Goal: Task Accomplishment & Management: Manage account settings

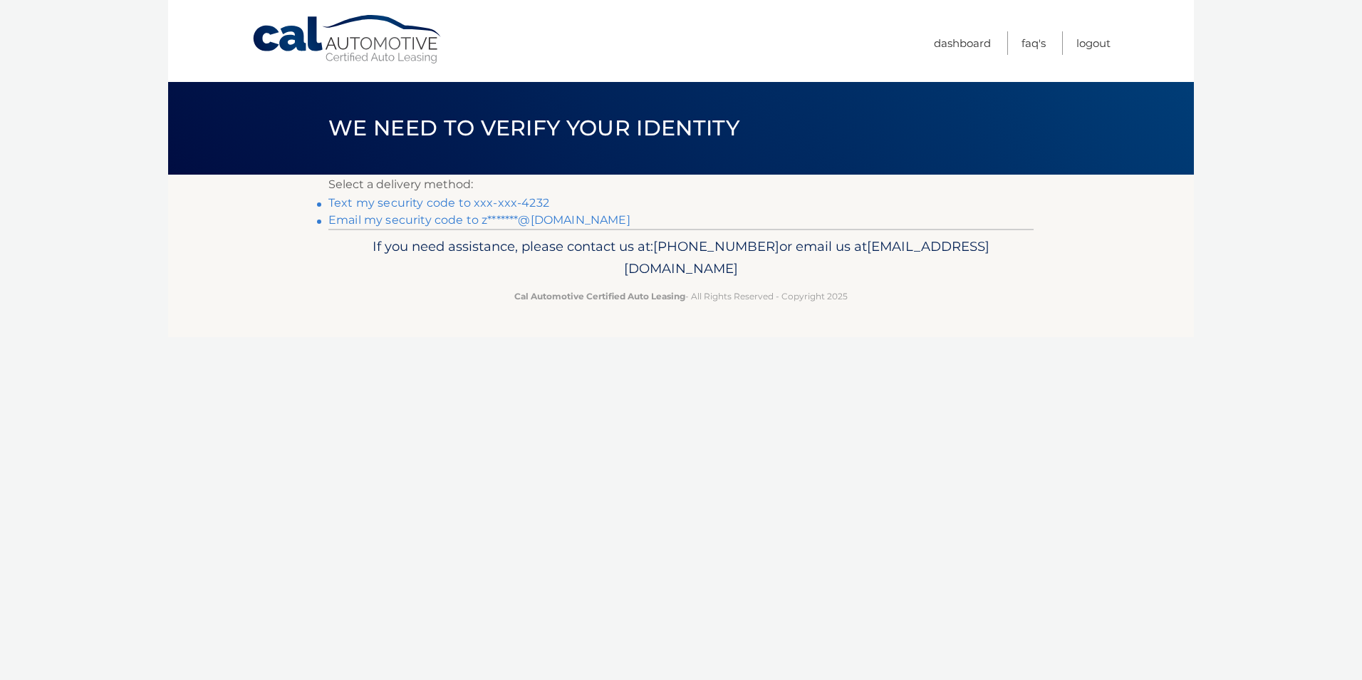
click at [458, 205] on link "Text my security code to xxx-xxx-4232" at bounding box center [438, 203] width 221 height 14
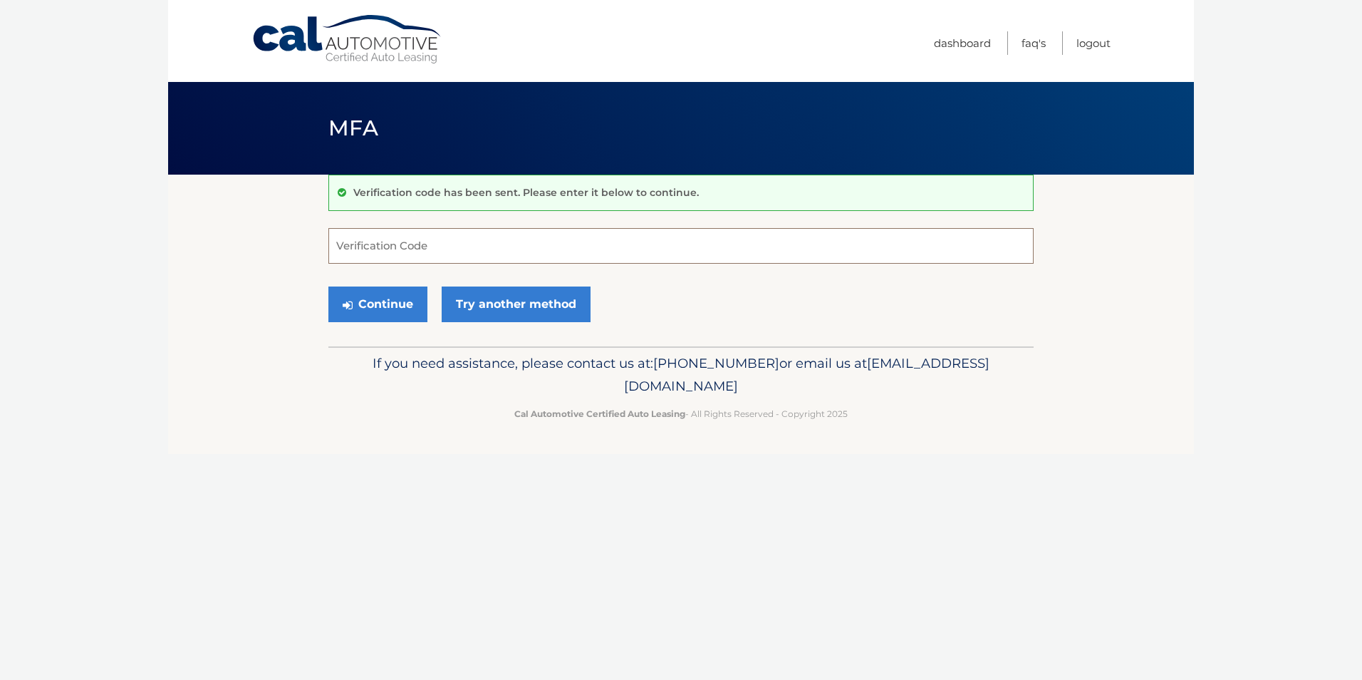
click at [385, 250] on input "Verification Code" at bounding box center [680, 246] width 705 height 36
type input "878939"
click at [357, 306] on button "Continue" at bounding box center [377, 304] width 99 height 36
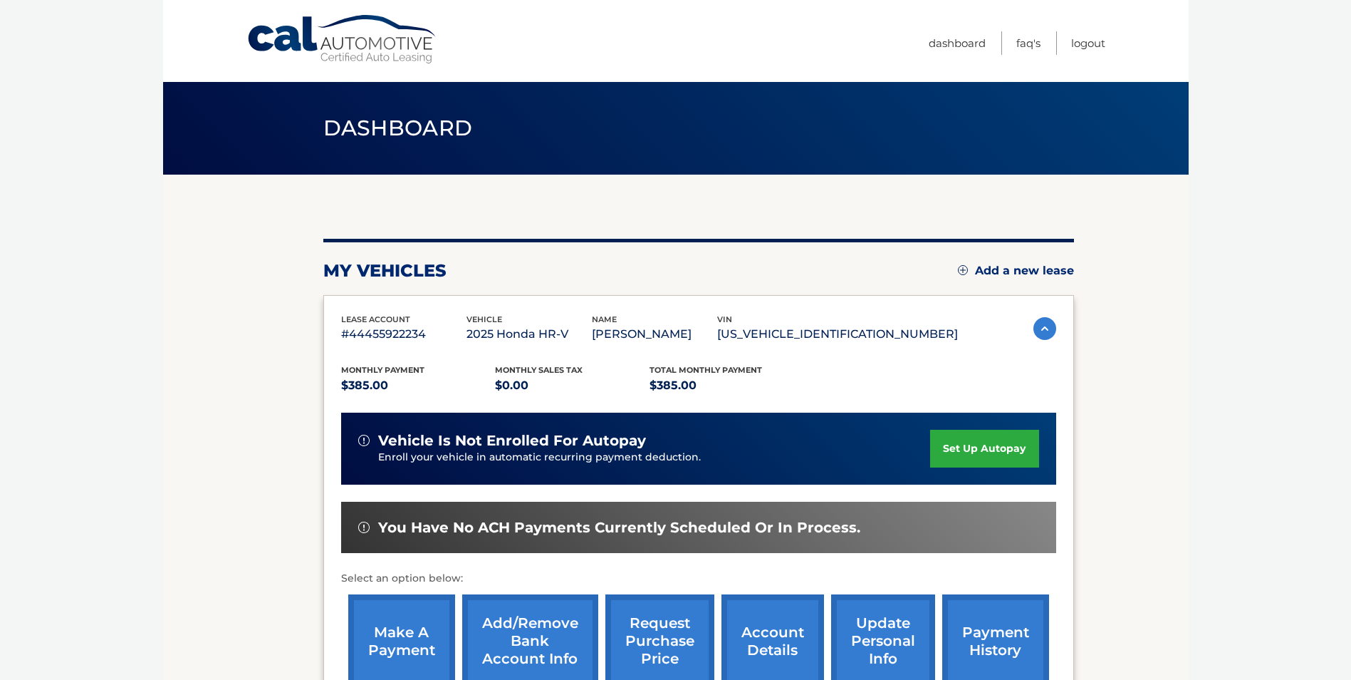
click at [949, 444] on link "set up autopay" at bounding box center [984, 448] width 108 height 38
click at [952, 443] on link "set up autopay" at bounding box center [984, 448] width 108 height 38
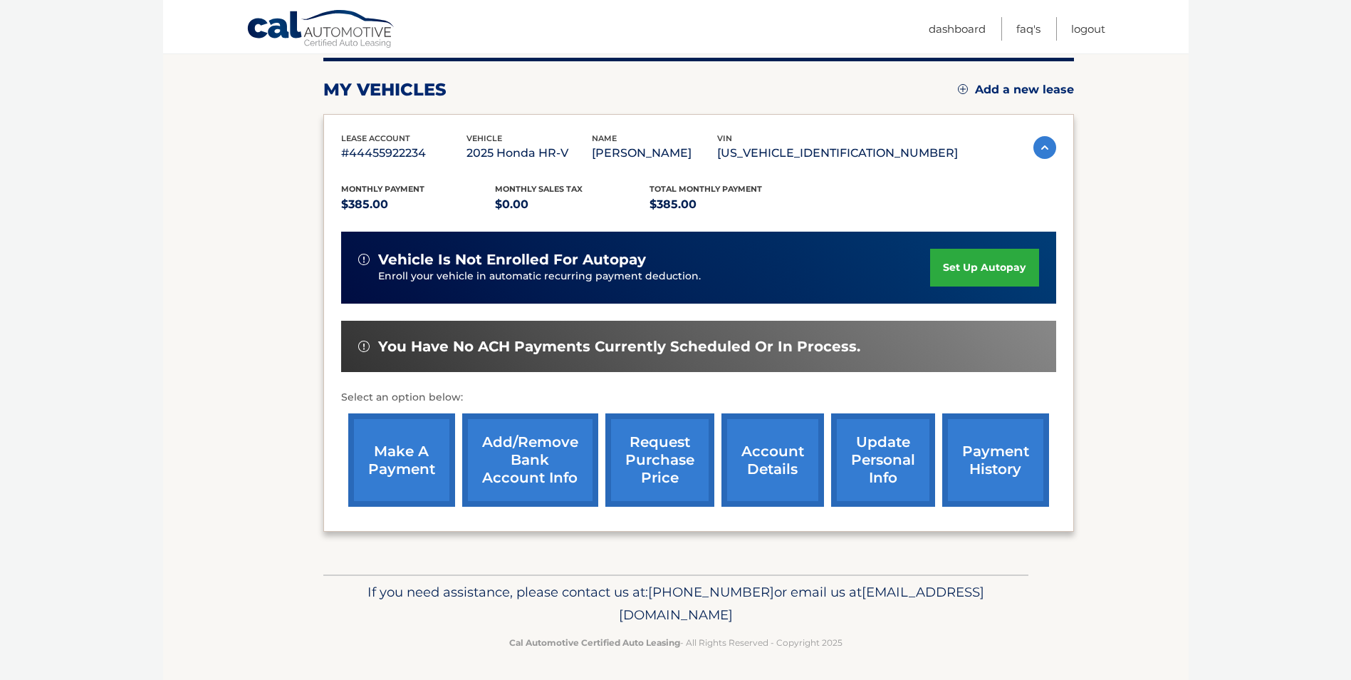
scroll to position [184, 0]
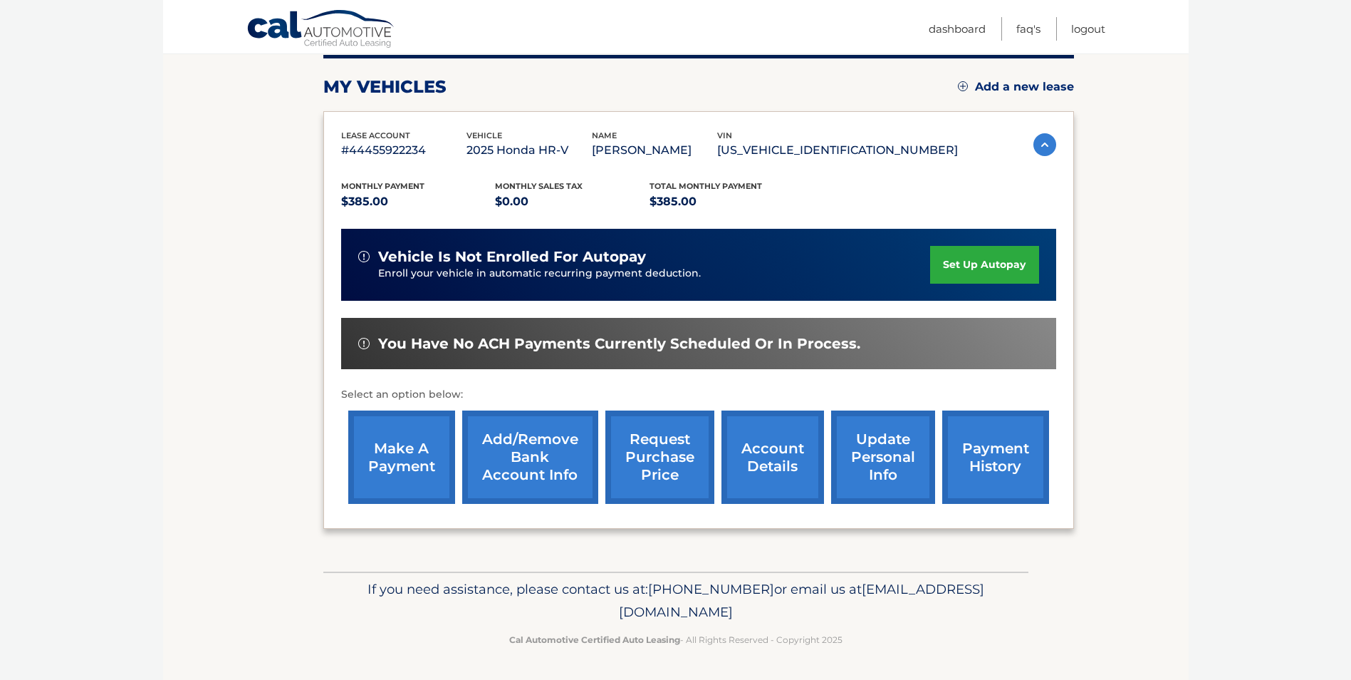
click at [405, 449] on link "make a payment" at bounding box center [401, 456] width 107 height 93
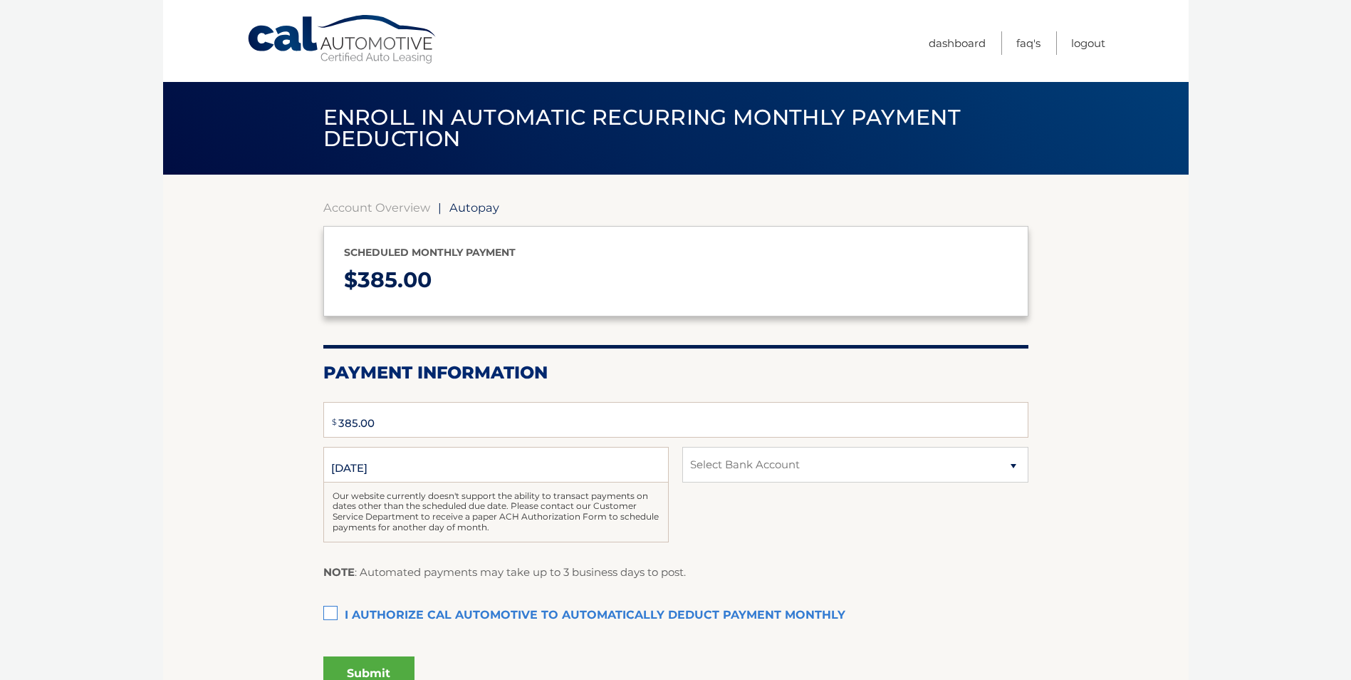
type input "385"
select select "MThkM2ZkMTEtNjA5NC00MGRhLTg2MDktMGNlNDllZDE1MDVl"
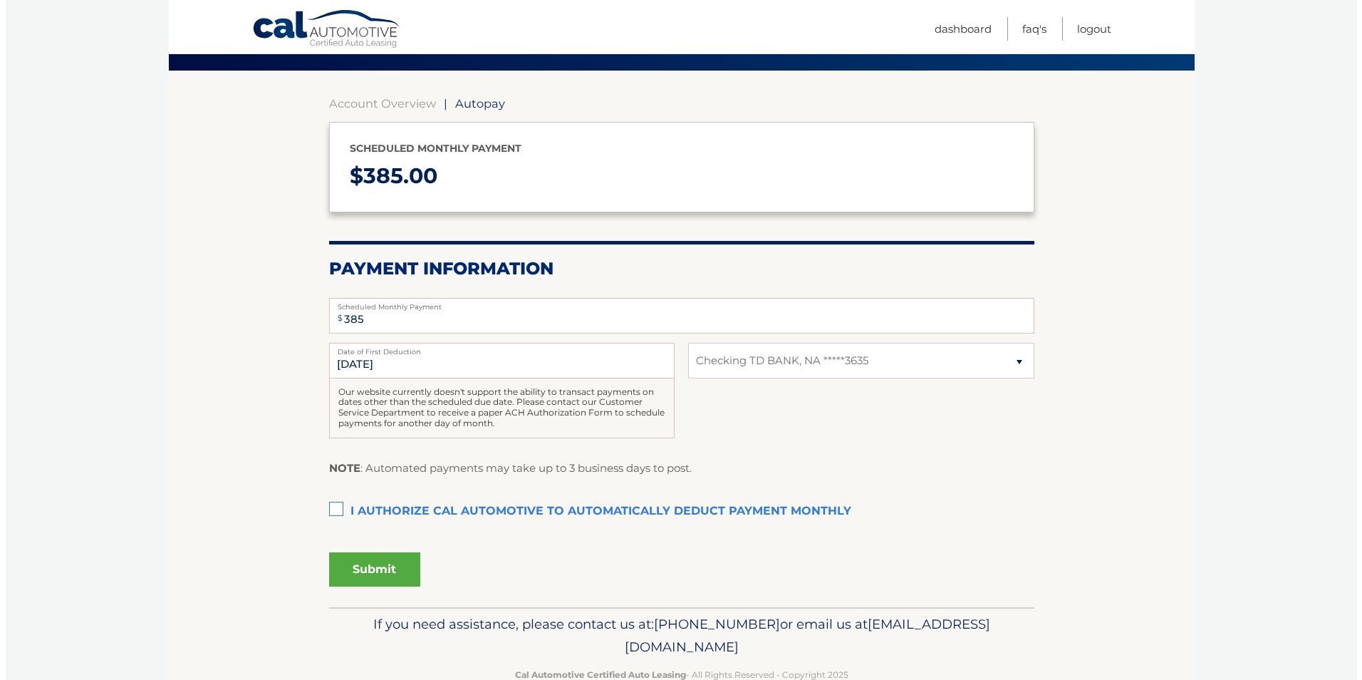
scroll to position [139, 0]
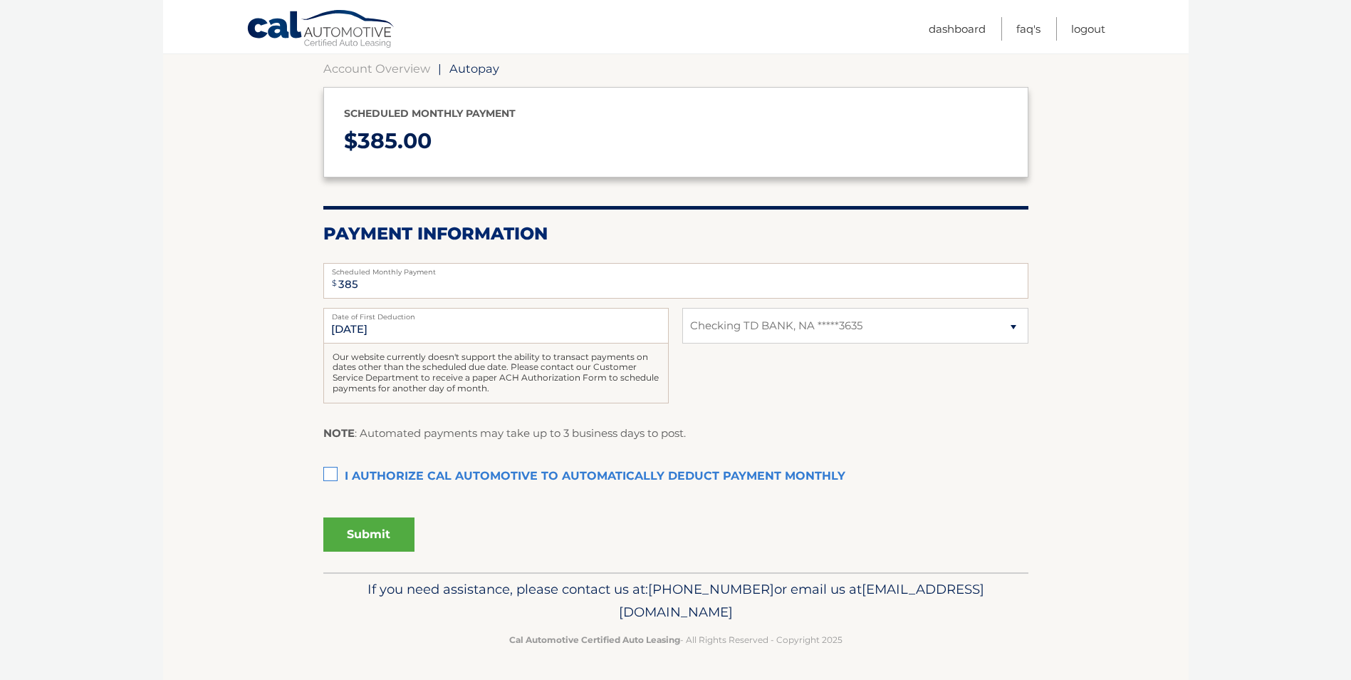
click at [331, 475] on label "I authorize cal automotive to automatically deduct payment monthly This checkbo…" at bounding box center [675, 476] width 705 height 28
click at [0, 0] on input "I authorize cal automotive to automatically deduct payment monthly This checkbo…" at bounding box center [0, 0] width 0 height 0
click at [355, 533] on button "Submit" at bounding box center [368, 534] width 91 height 34
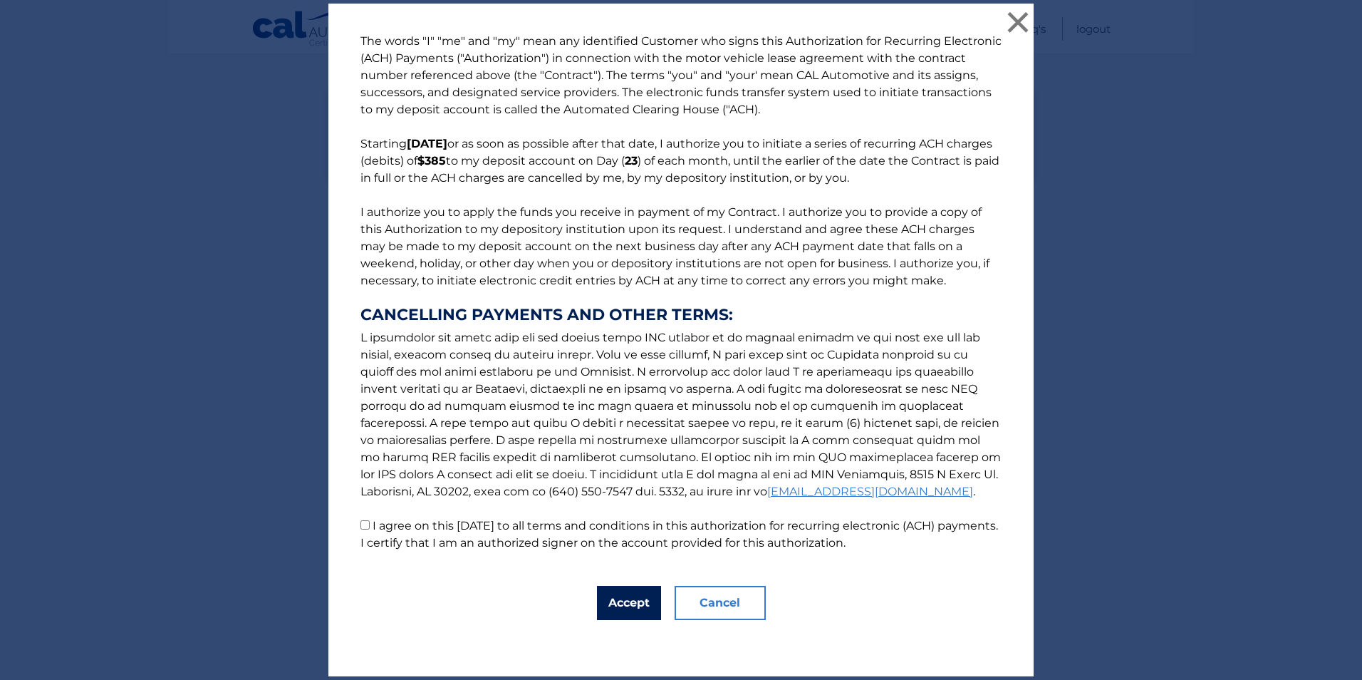
click at [615, 605] on button "Accept" at bounding box center [629, 602] width 64 height 34
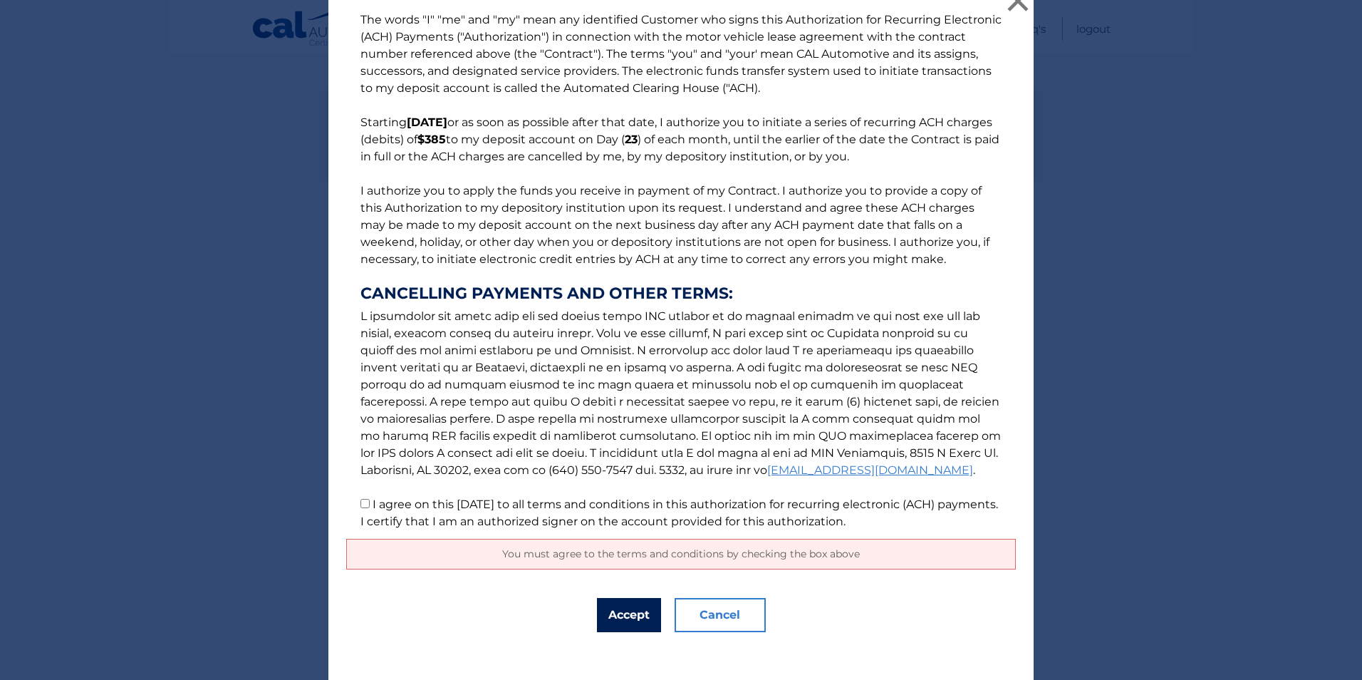
scroll to position [27, 0]
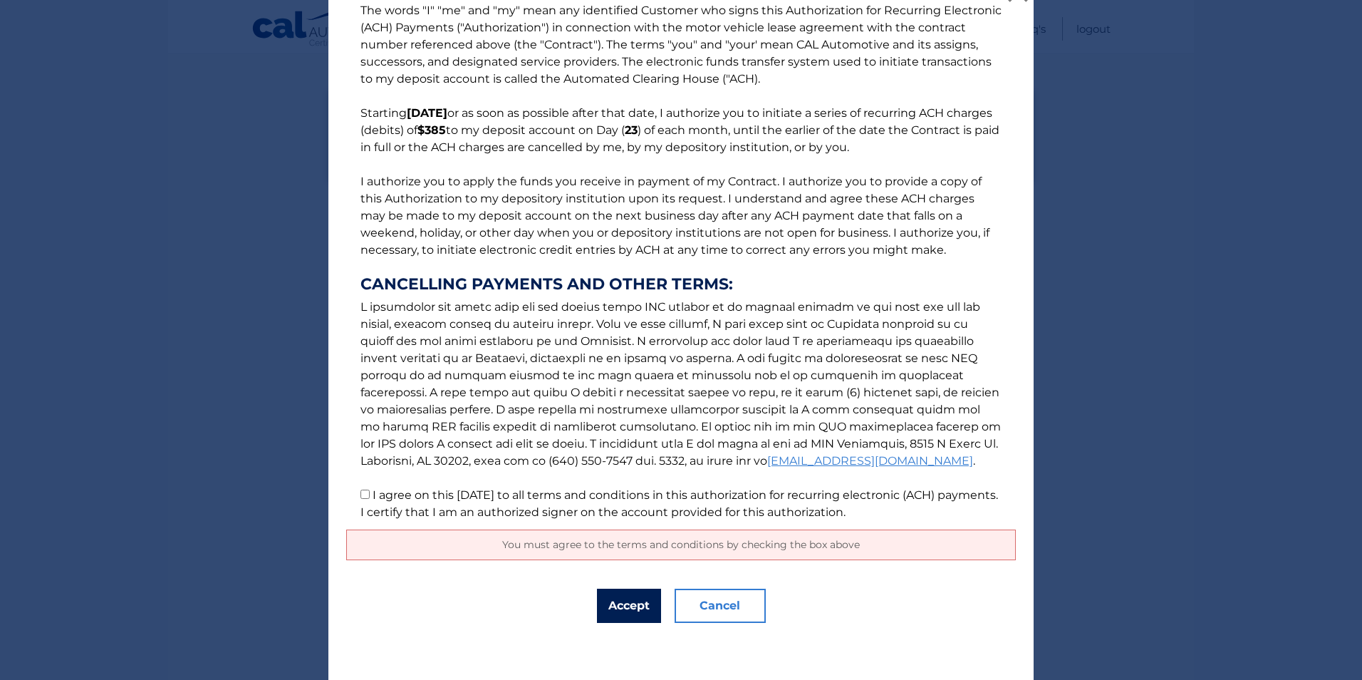
click at [618, 600] on button "Accept" at bounding box center [629, 605] width 64 height 34
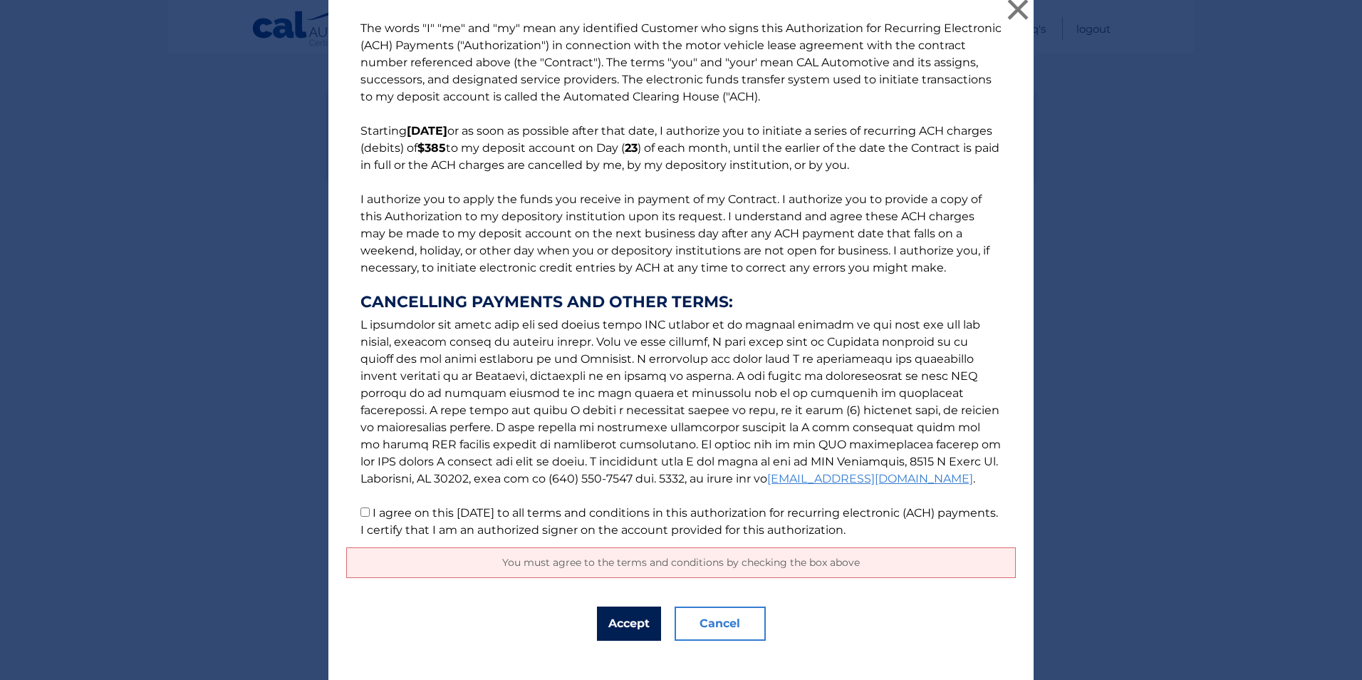
scroll to position [0, 0]
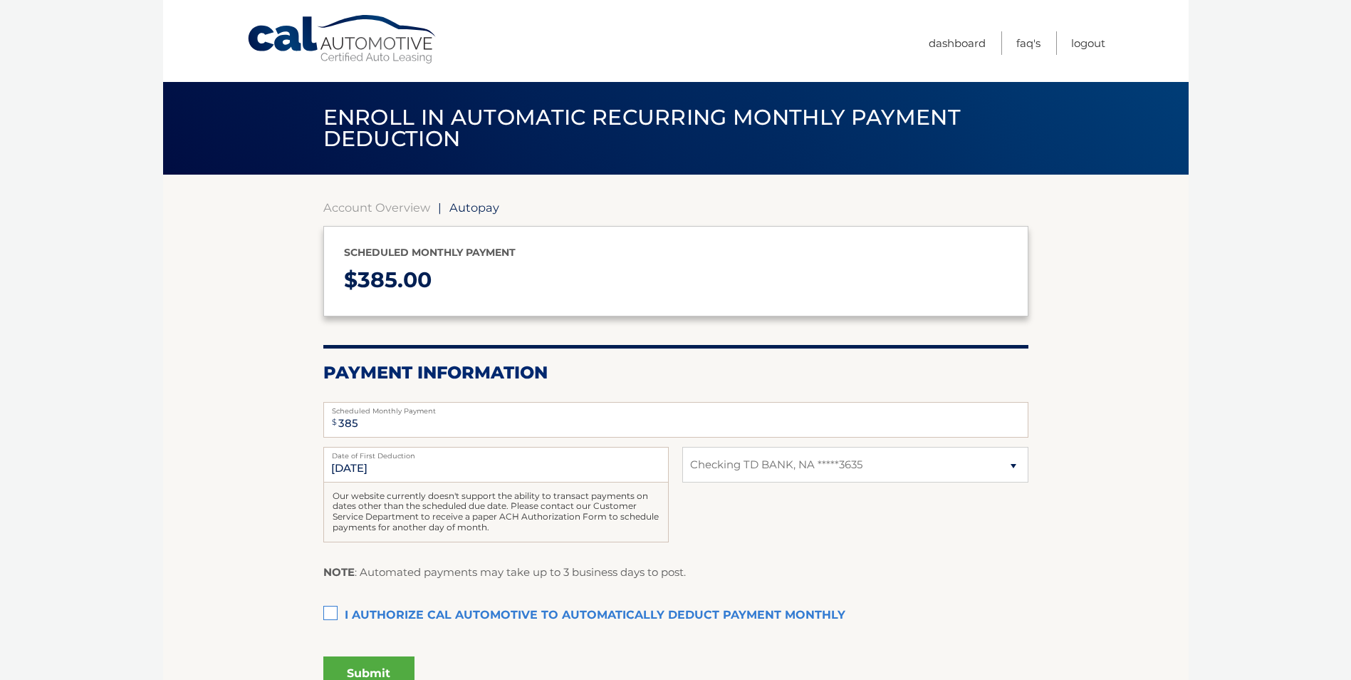
select select "MThkM2ZkMTEtNjA5NC00MGRhLTg2MDktMGNlNDllZDE1MDVl"
click at [328, 615] on label "I authorize cal automotive to automatically deduct payment monthly This checkbo…" at bounding box center [675, 615] width 705 height 28
click at [0, 0] on input "I authorize cal automotive to automatically deduct payment monthly This checkbo…" at bounding box center [0, 0] width 0 height 0
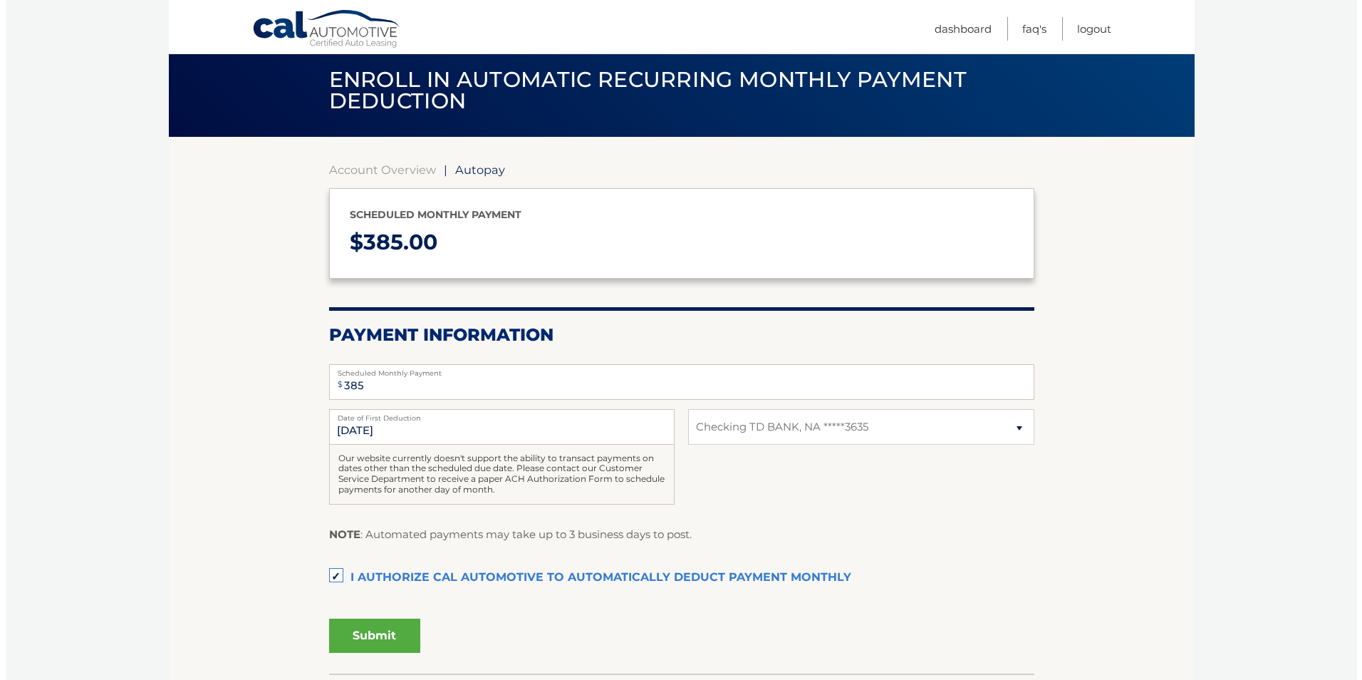
scroll to position [139, 0]
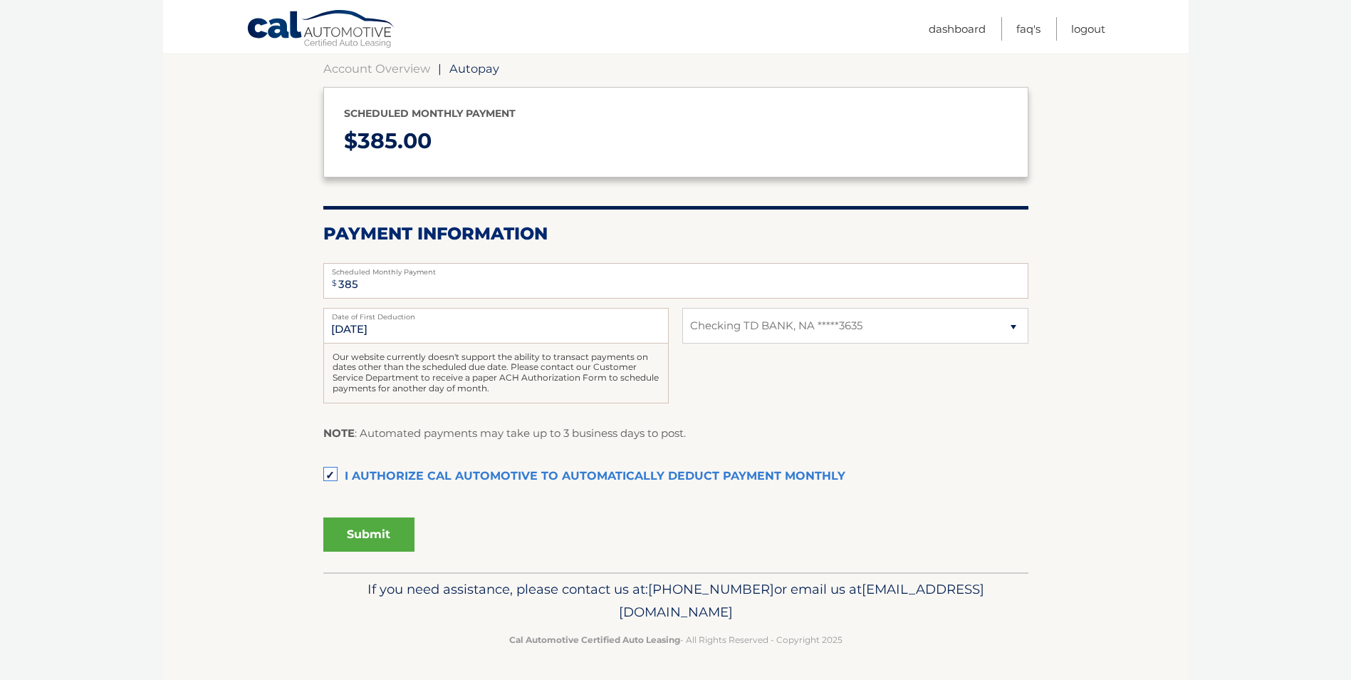
click at [338, 536] on button "Submit" at bounding box center [368, 534] width 91 height 34
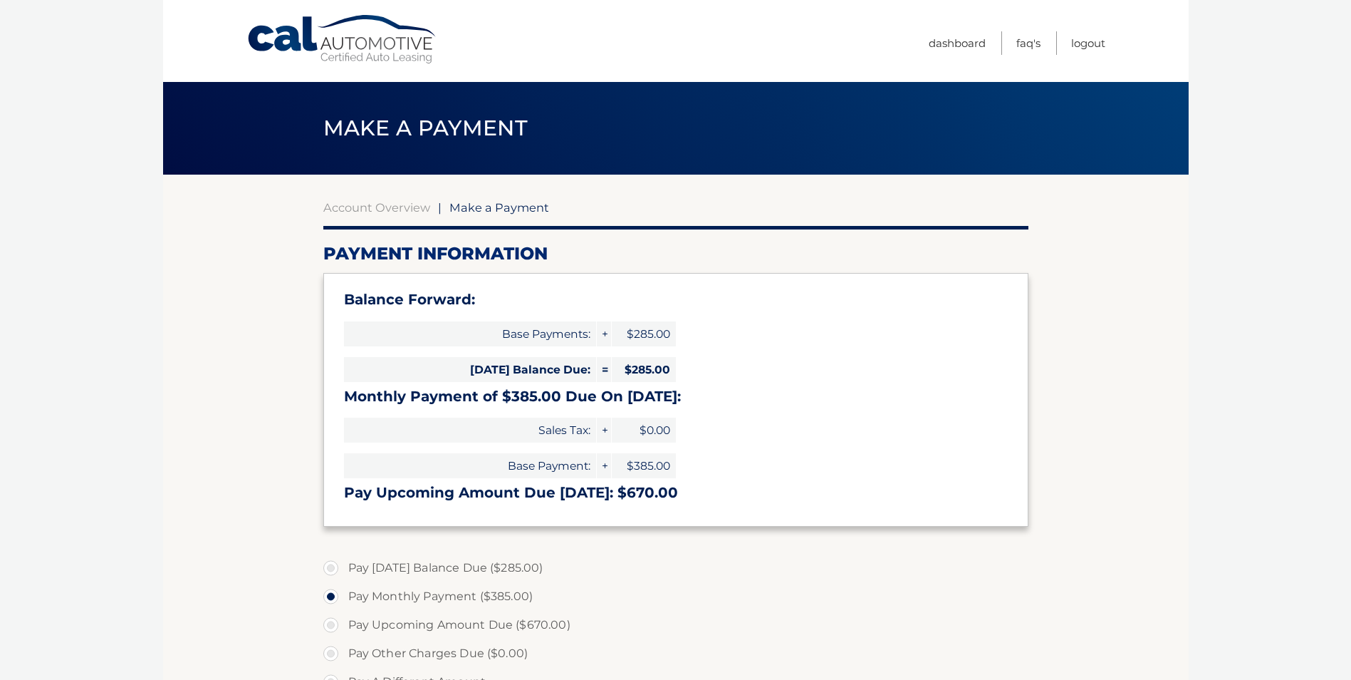
select select "MThkM2ZkMTEtNjA5NC00MGRhLTg2MDktMGNlNDllZDE1MDVl"
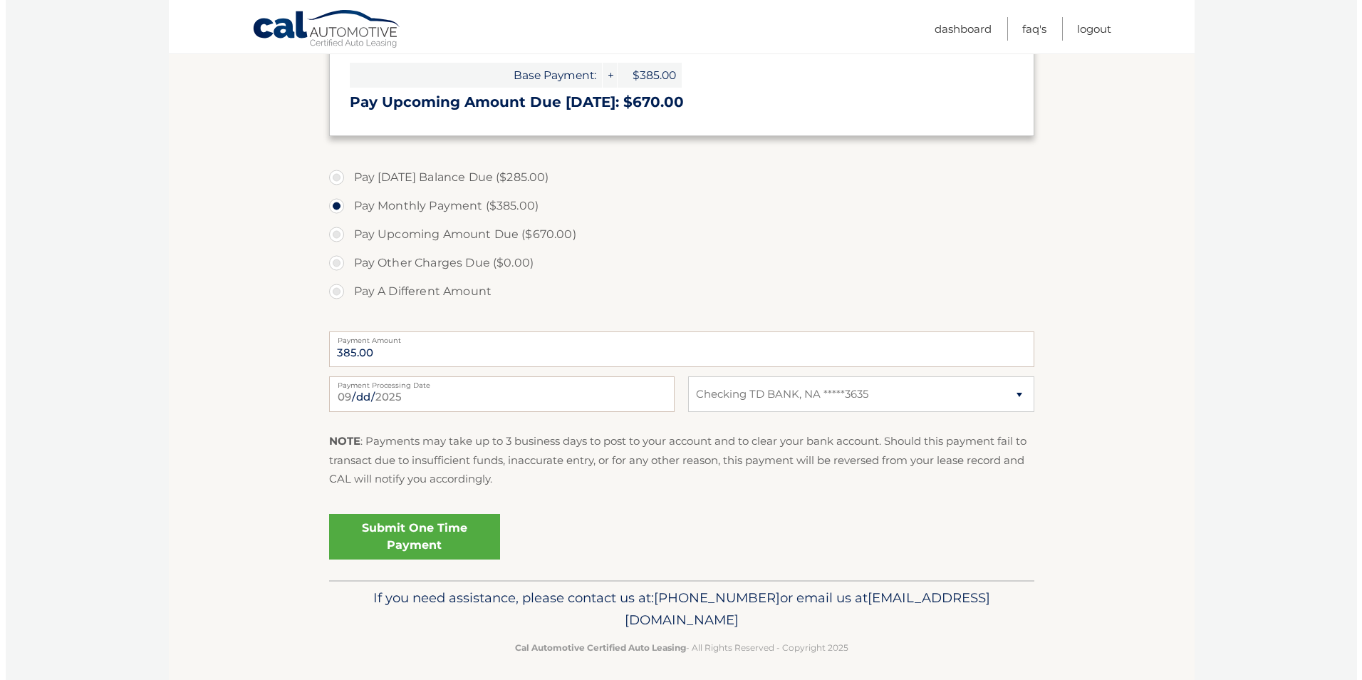
scroll to position [399, 0]
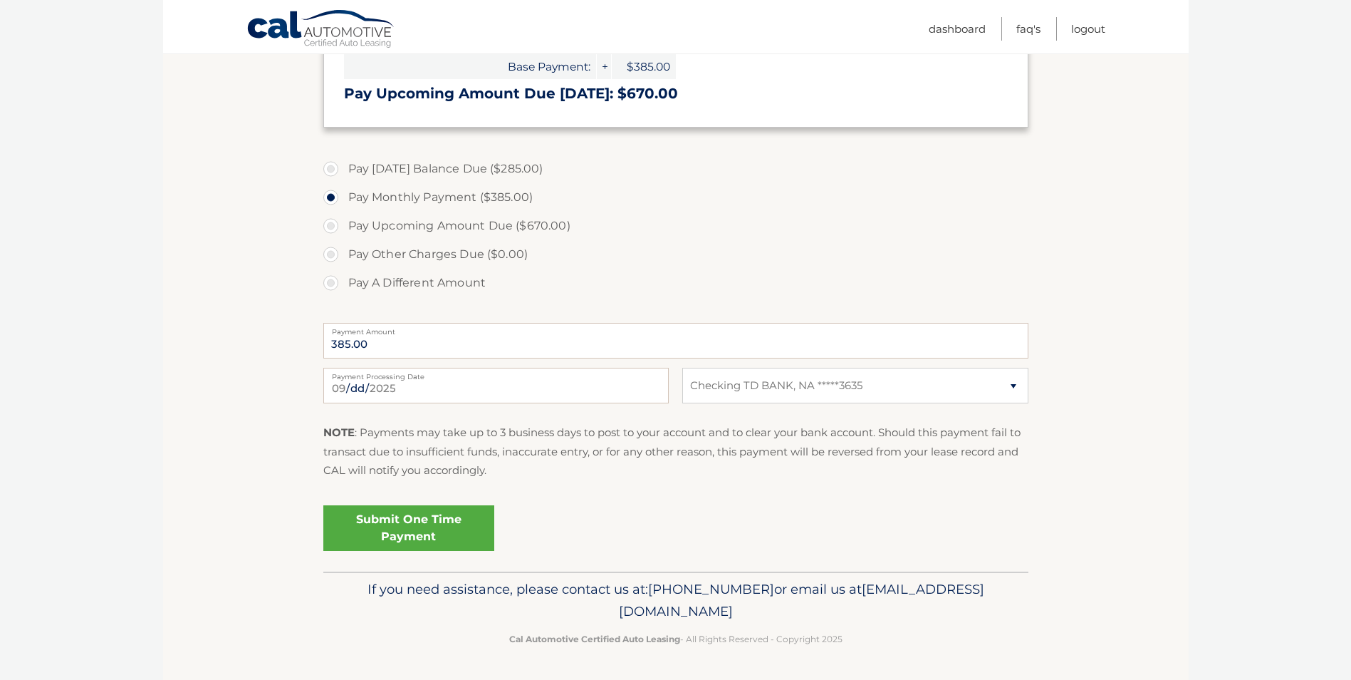
click at [425, 522] on link "Submit One Time Payment" at bounding box center [408, 528] width 171 height 46
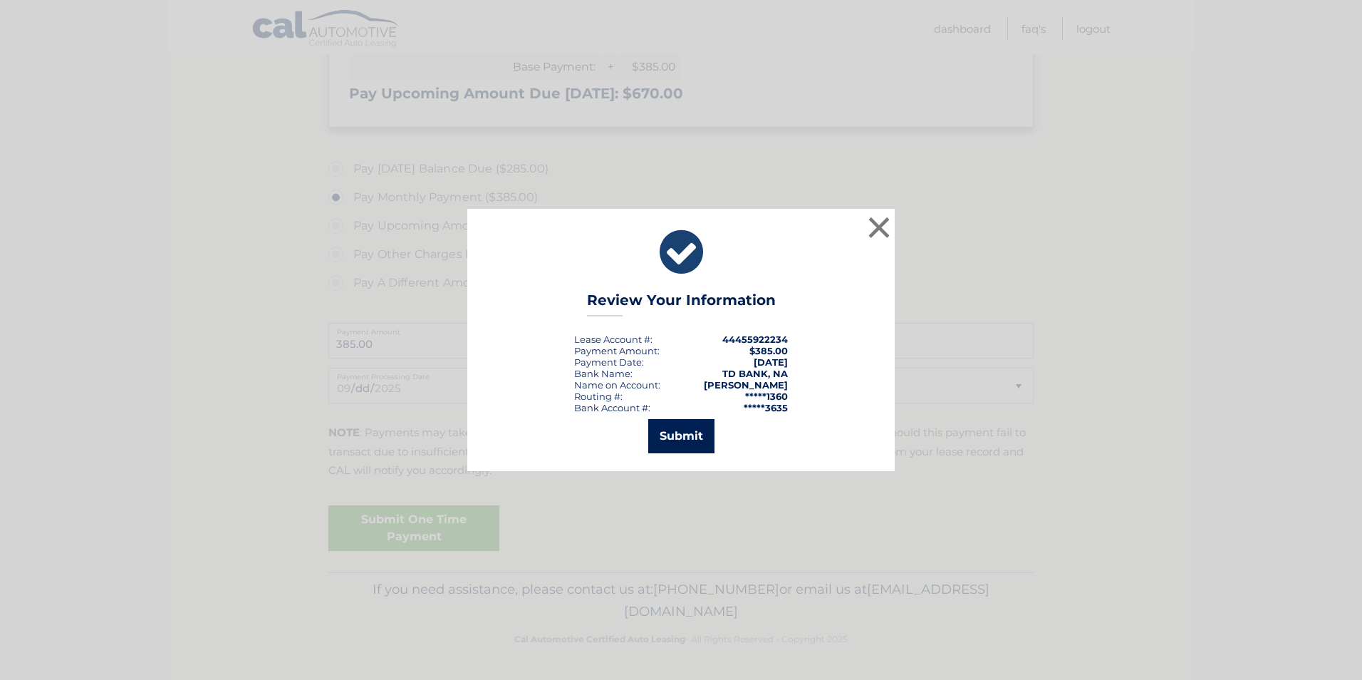
click at [685, 430] on button "Submit" at bounding box center [681, 436] width 66 height 34
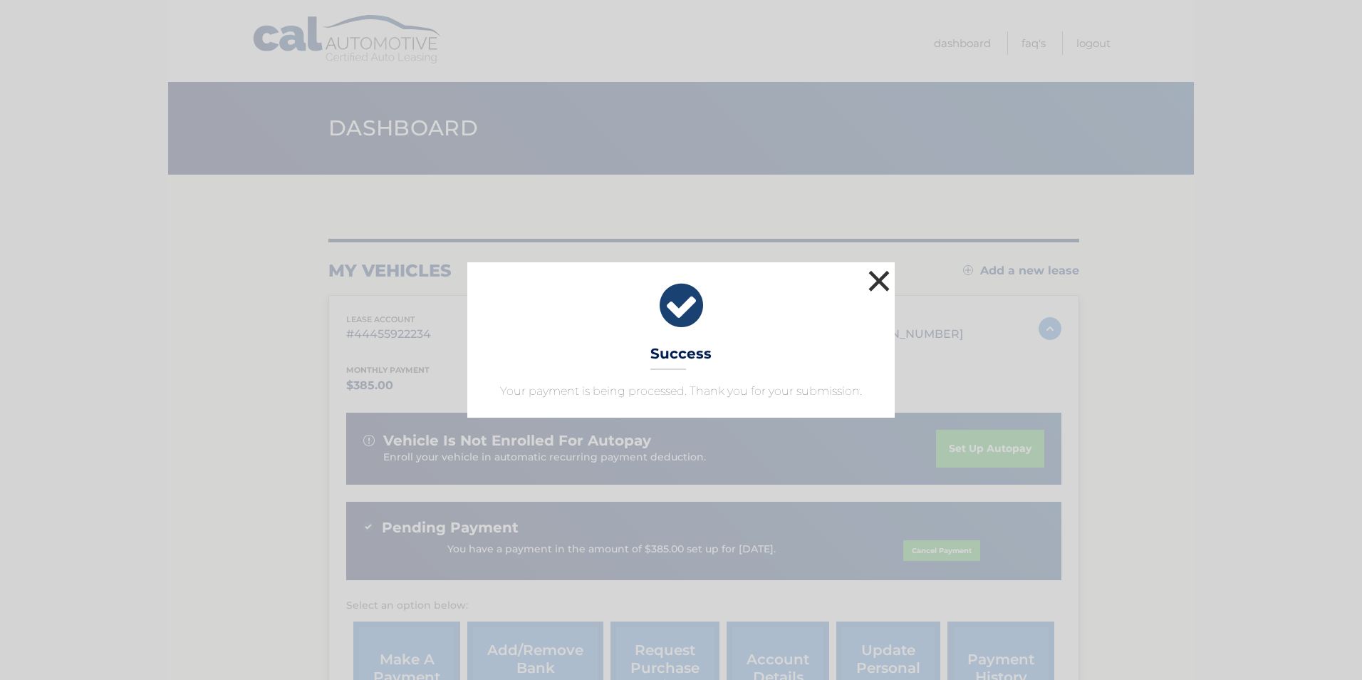
click at [876, 282] on button "×" at bounding box center [879, 280] width 28 height 28
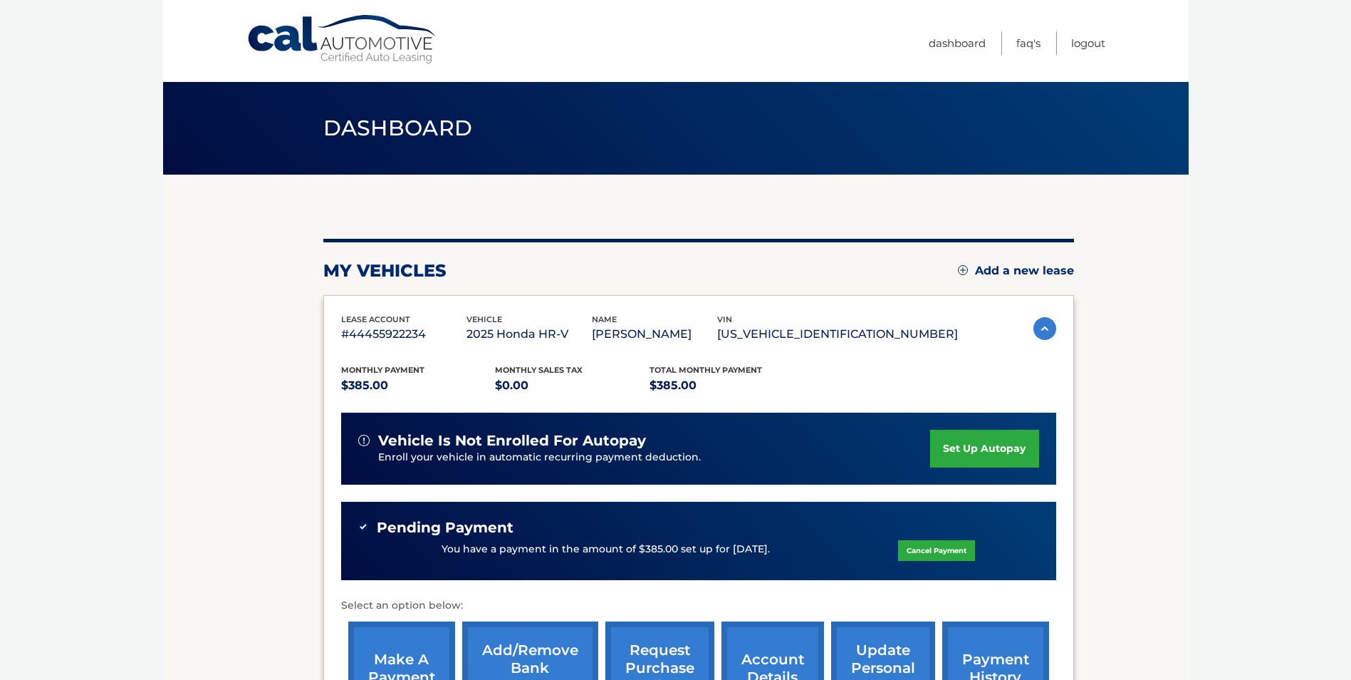
click at [964, 441] on link "set up autopay" at bounding box center [984, 448] width 108 height 38
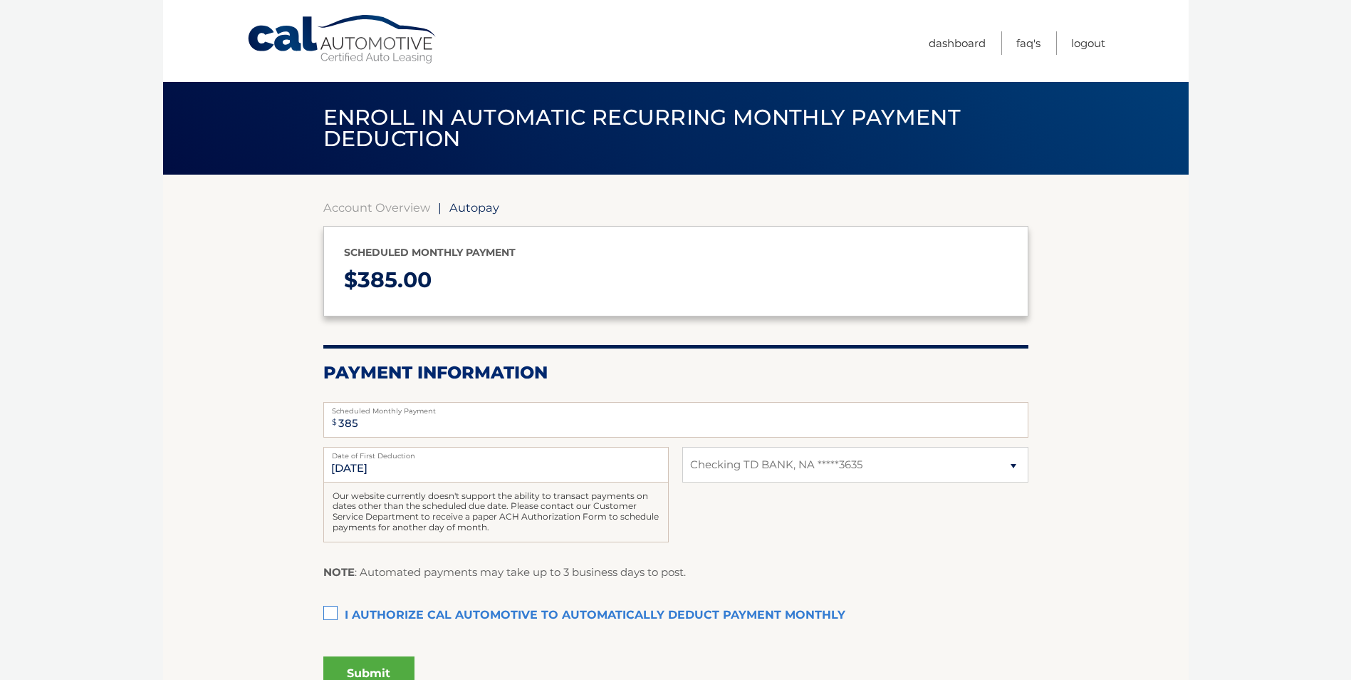
select select "MThkM2ZkMTEtNjA5NC00MGRhLTg2MDktMGNlNDllZDE1MDVl"
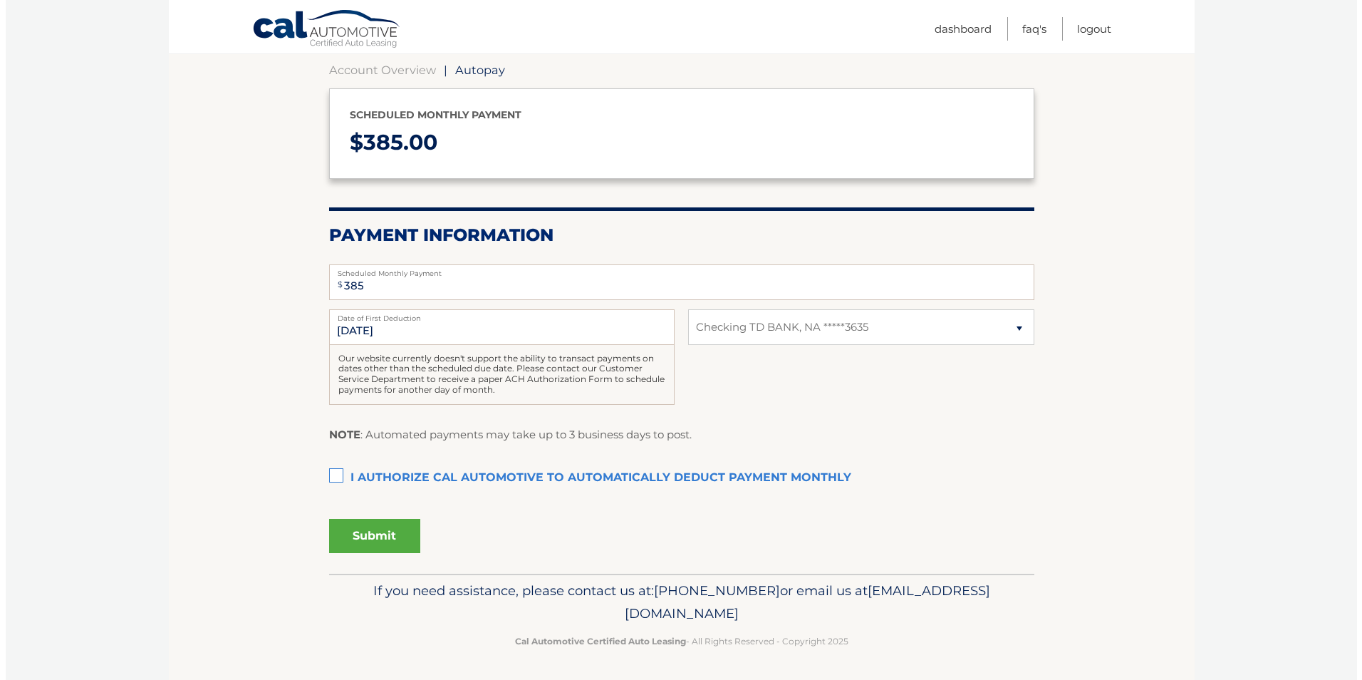
scroll to position [139, 0]
click at [330, 474] on label "I authorize cal automotive to automatically deduct payment monthly This checkbo…" at bounding box center [675, 476] width 705 height 28
click at [0, 0] on input "I authorize cal automotive to automatically deduct payment monthly This checkbo…" at bounding box center [0, 0] width 0 height 0
click at [340, 526] on button "Submit" at bounding box center [368, 534] width 91 height 34
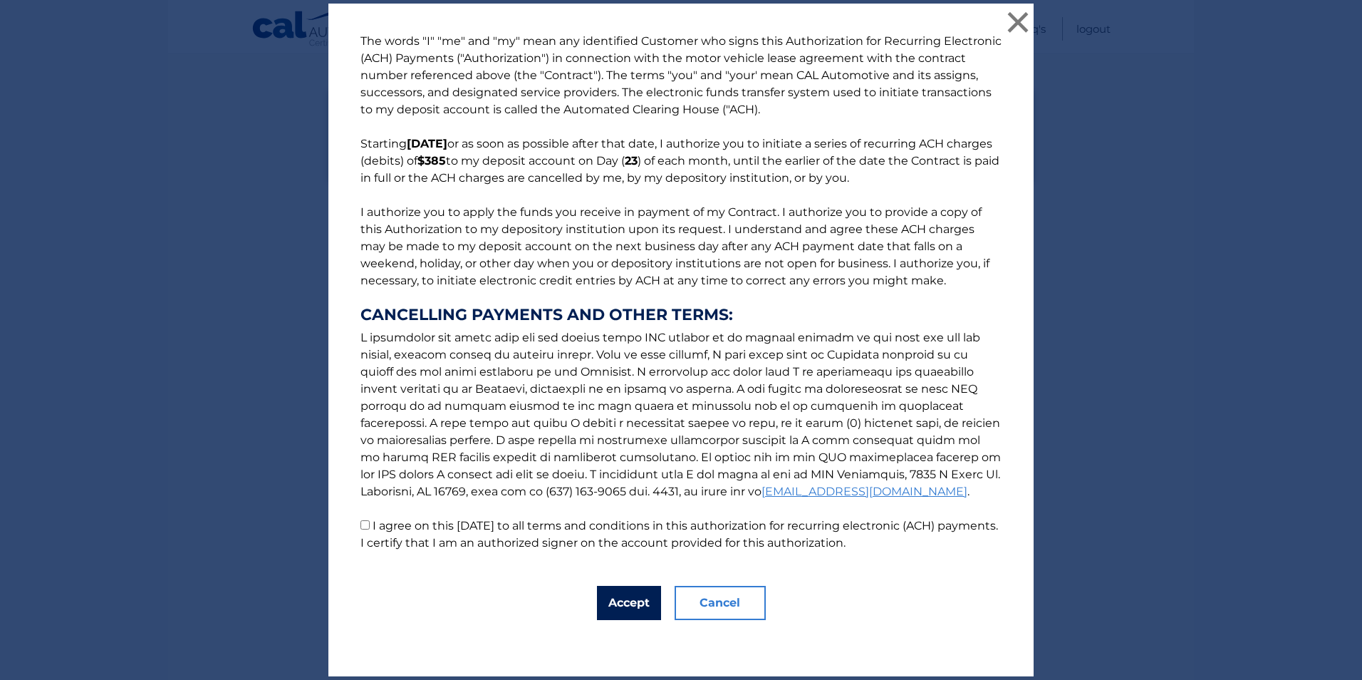
click at [616, 603] on button "Accept" at bounding box center [629, 602] width 64 height 34
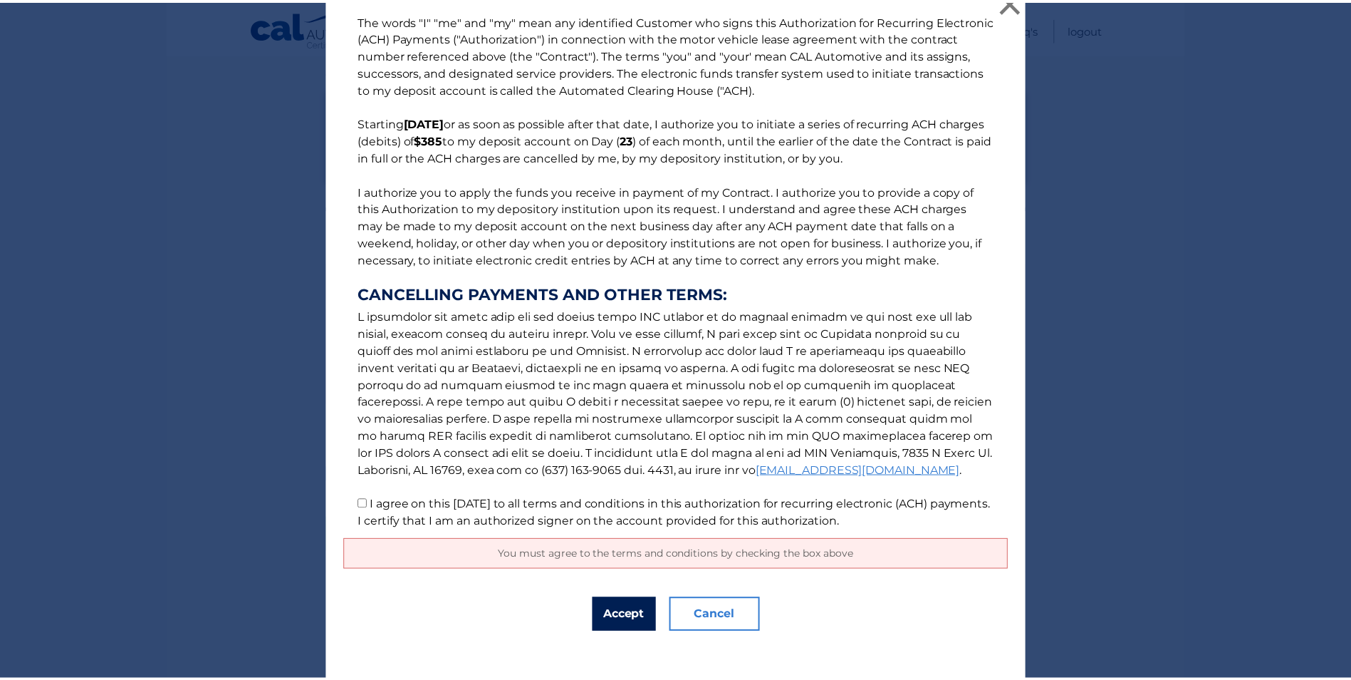
scroll to position [0, 0]
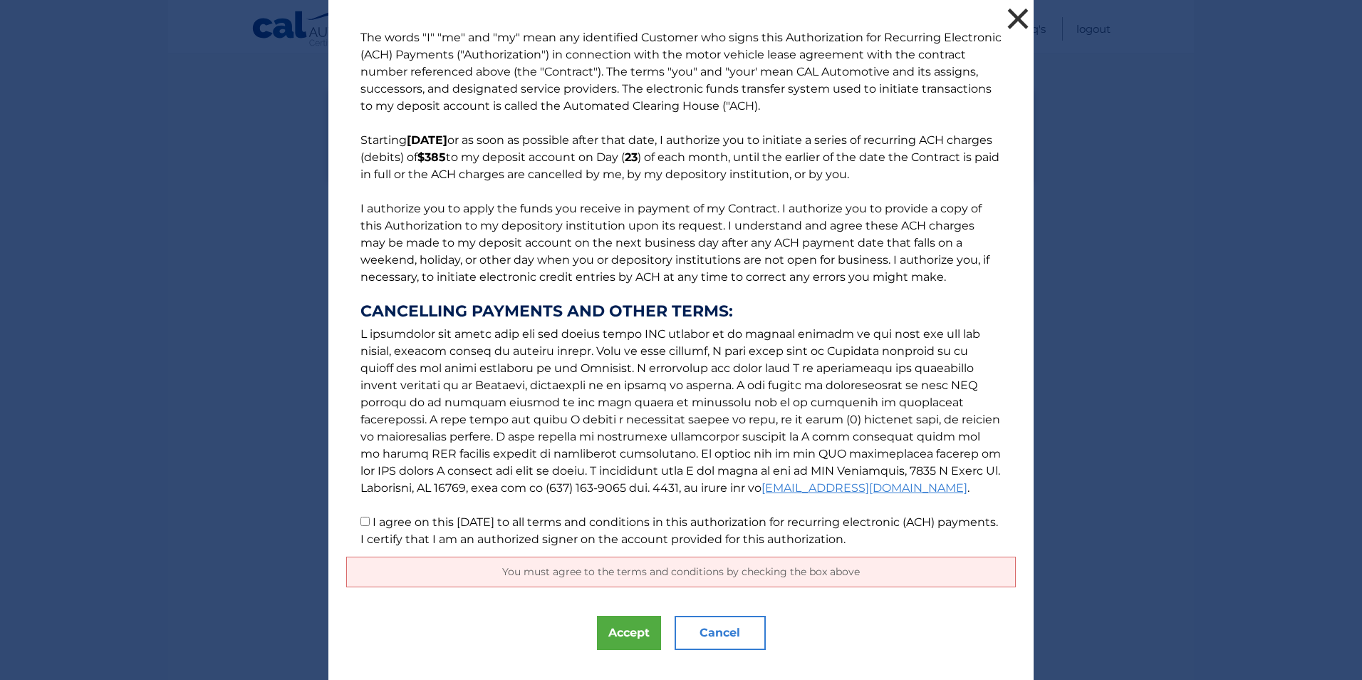
click at [1016, 14] on button "×" at bounding box center [1018, 18] width 28 height 28
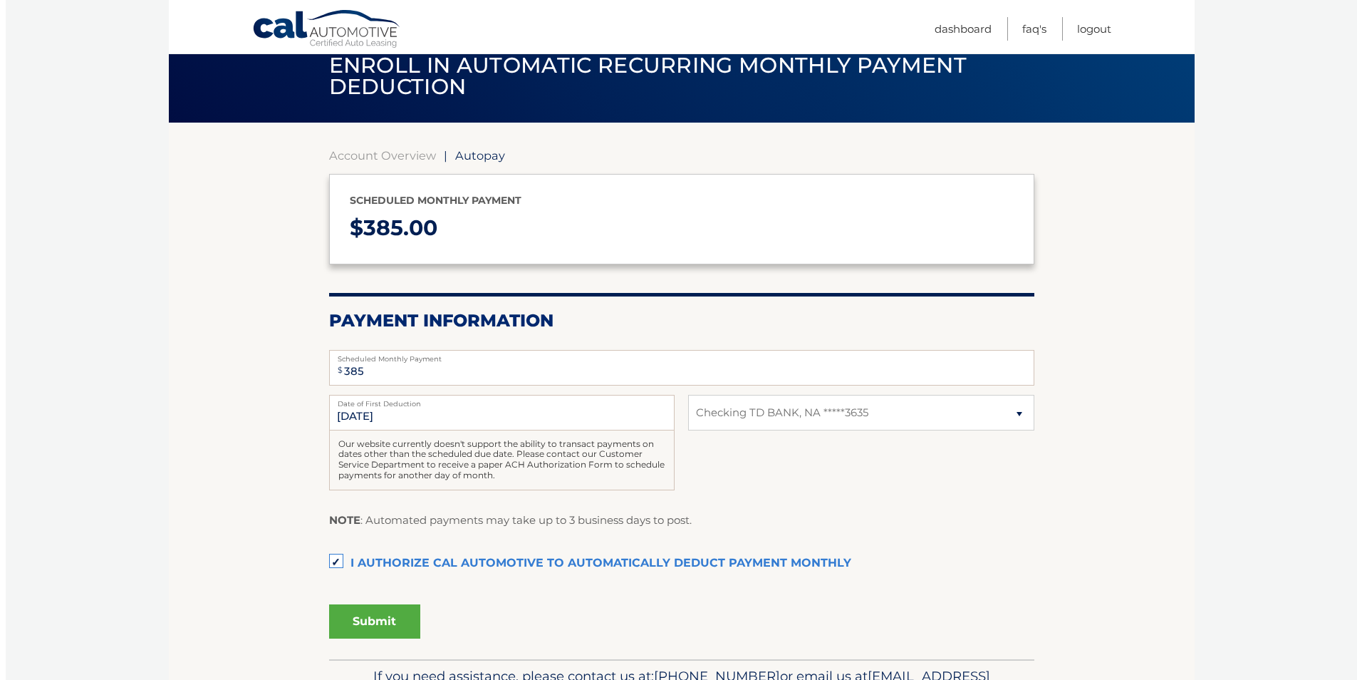
scroll to position [139, 0]
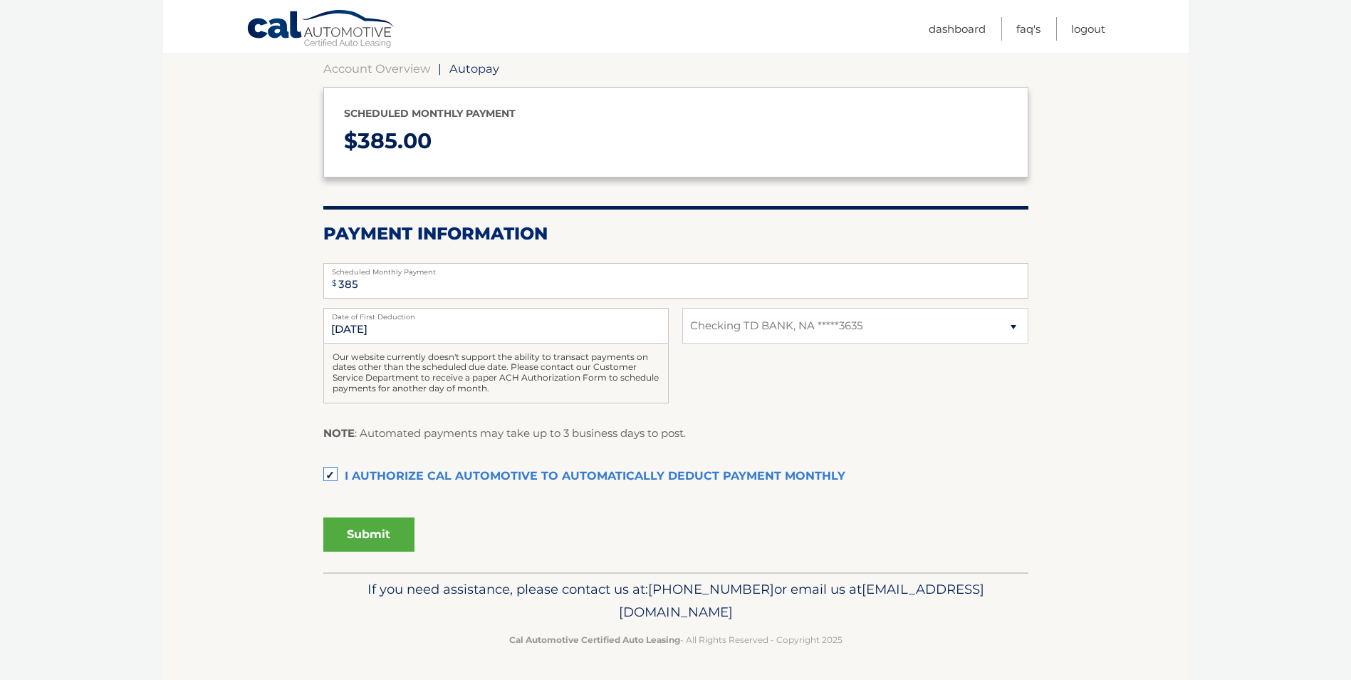
click at [387, 534] on button "Submit" at bounding box center [368, 534] width 91 height 34
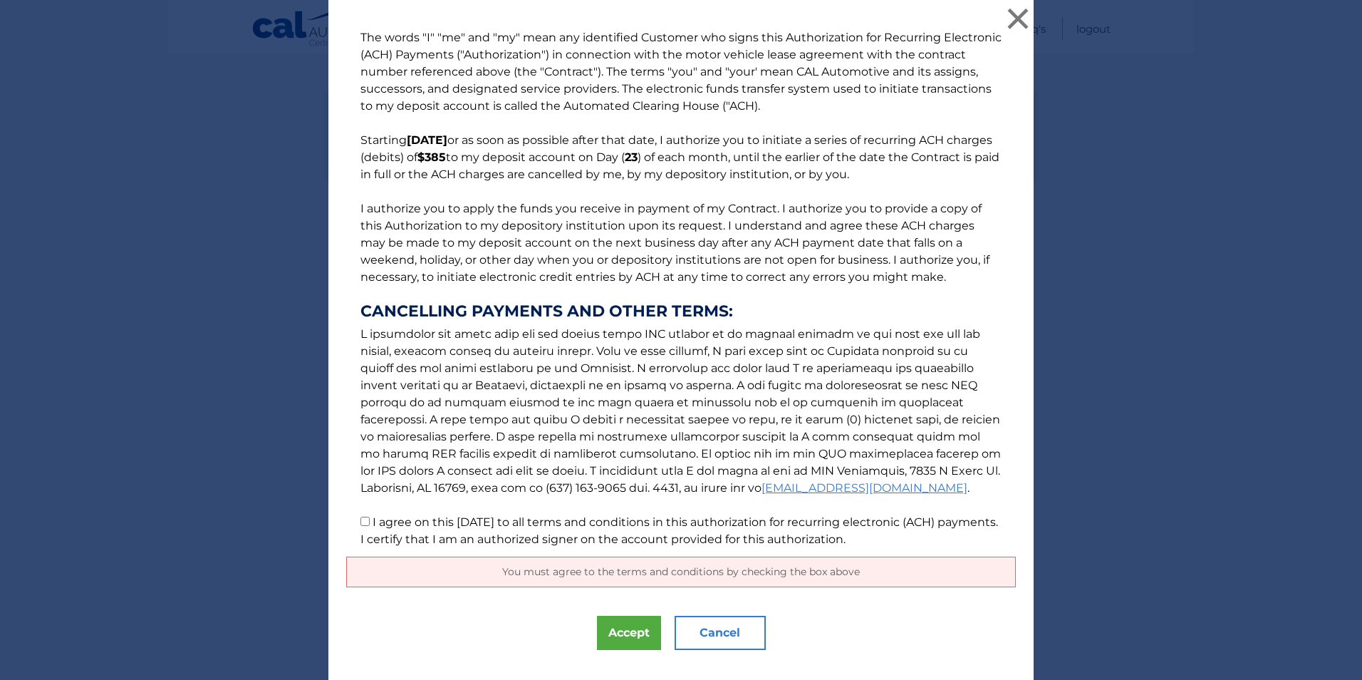
scroll to position [27, 0]
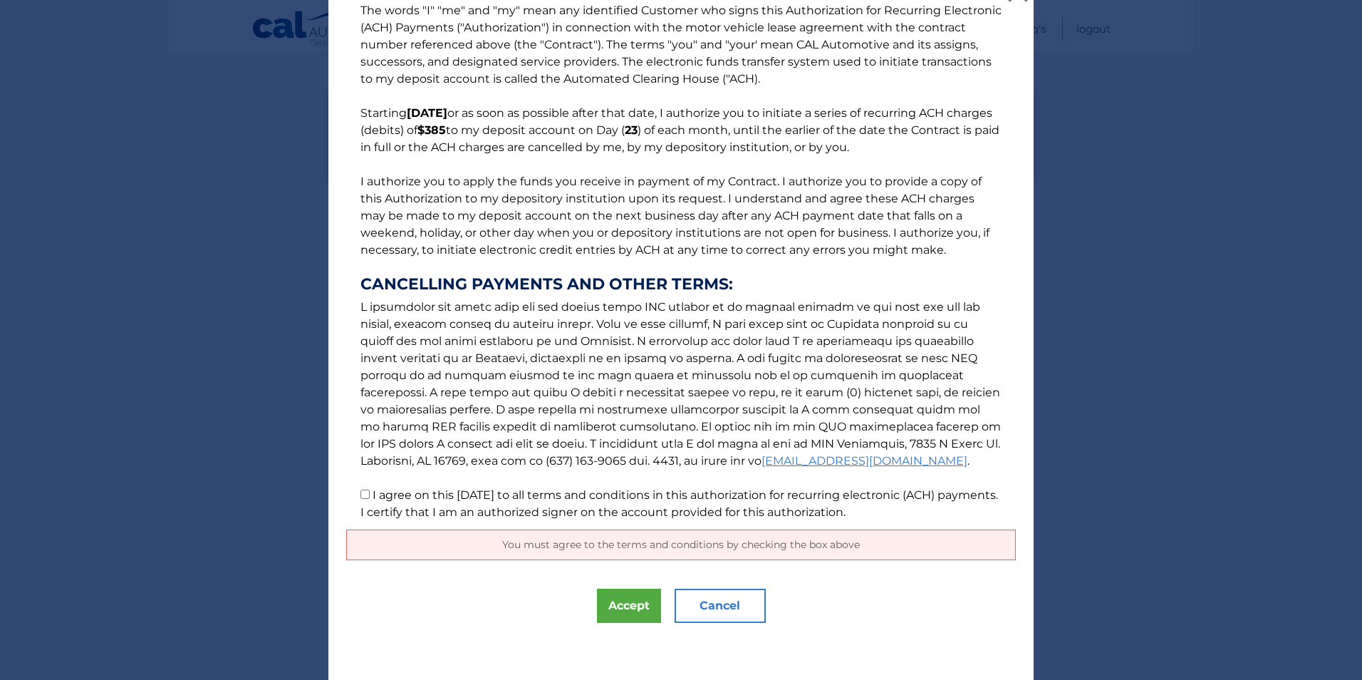
click at [360, 497] on input "I agree on this 09/30/2025 to all terms and conditions in this authorization fo…" at bounding box center [364, 493] width 9 height 9
checkbox input "true"
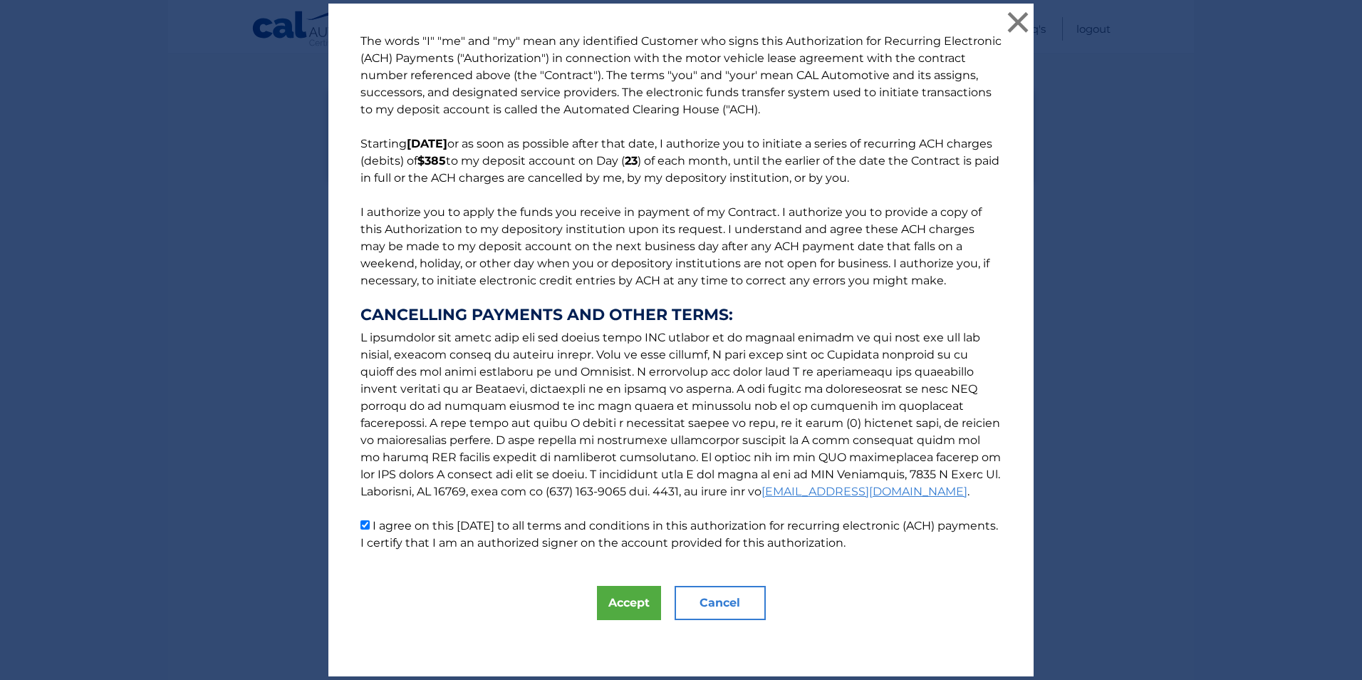
scroll to position [0, 0]
click at [623, 600] on button "Accept" at bounding box center [629, 602] width 64 height 34
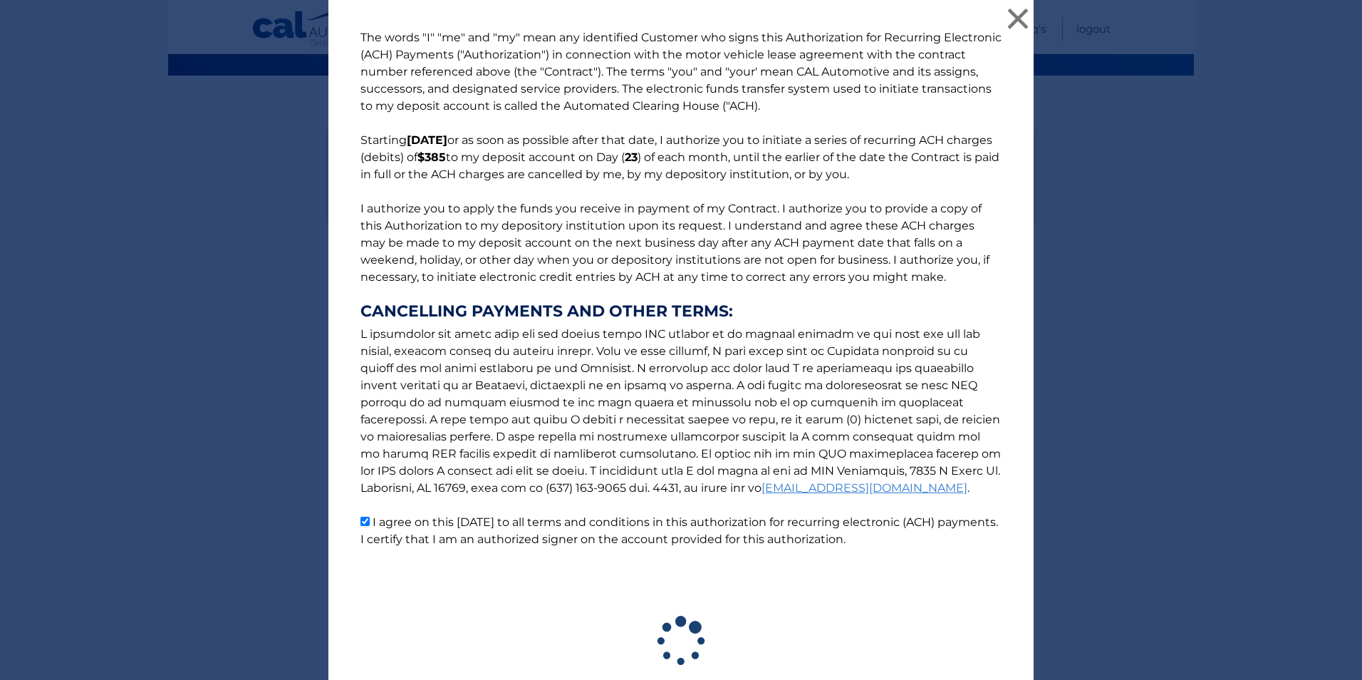
scroll to position [99, 0]
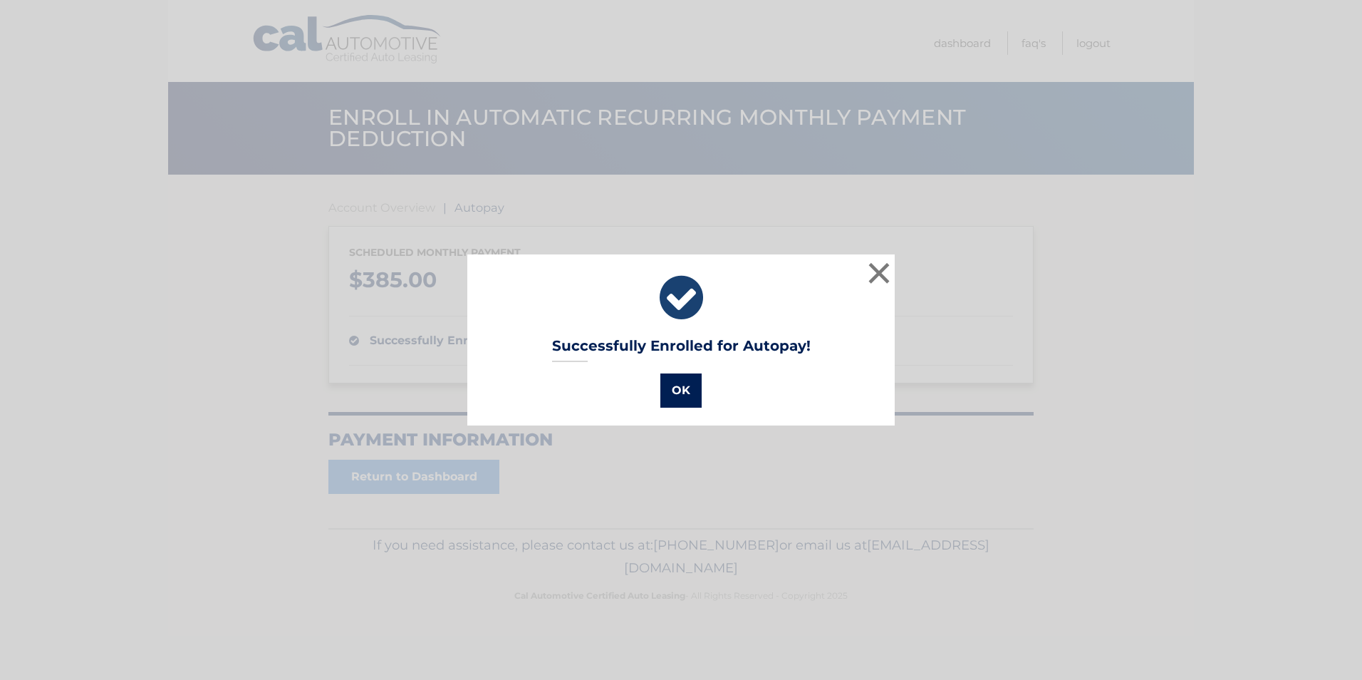
click at [680, 396] on button "OK" at bounding box center [680, 390] width 41 height 34
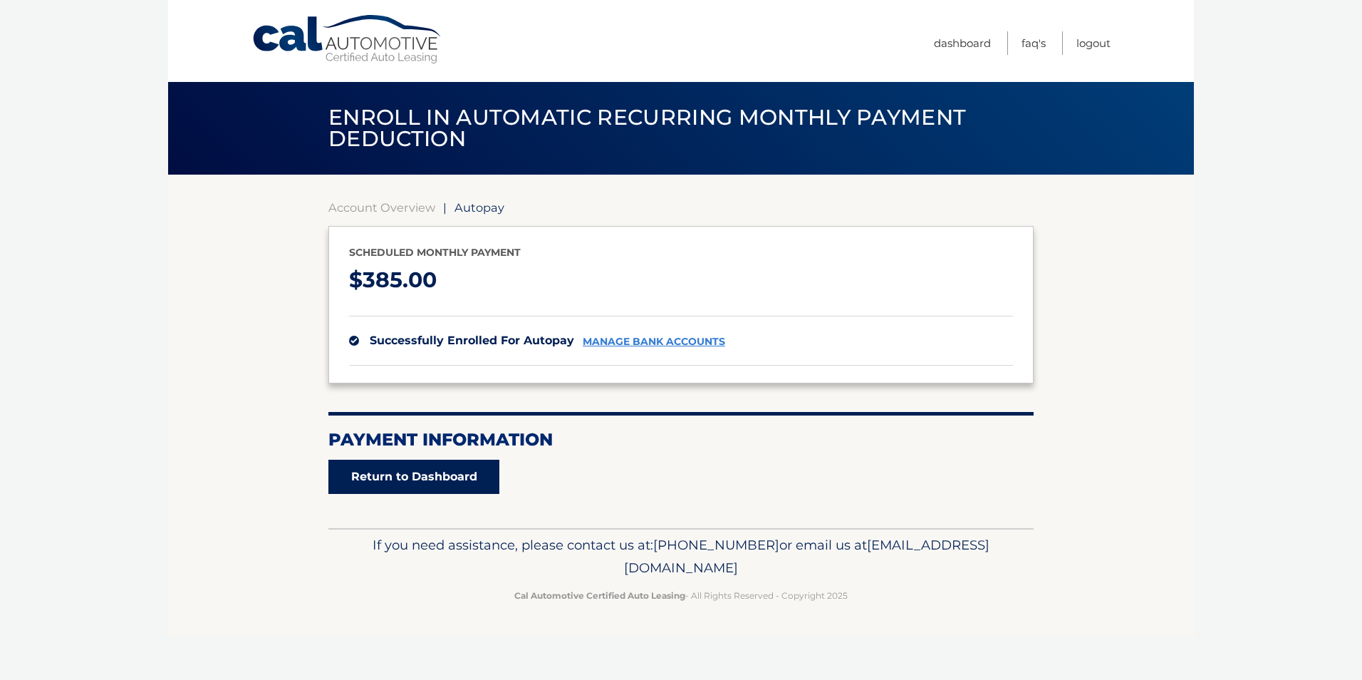
click at [448, 471] on link "Return to Dashboard" at bounding box center [413, 476] width 171 height 34
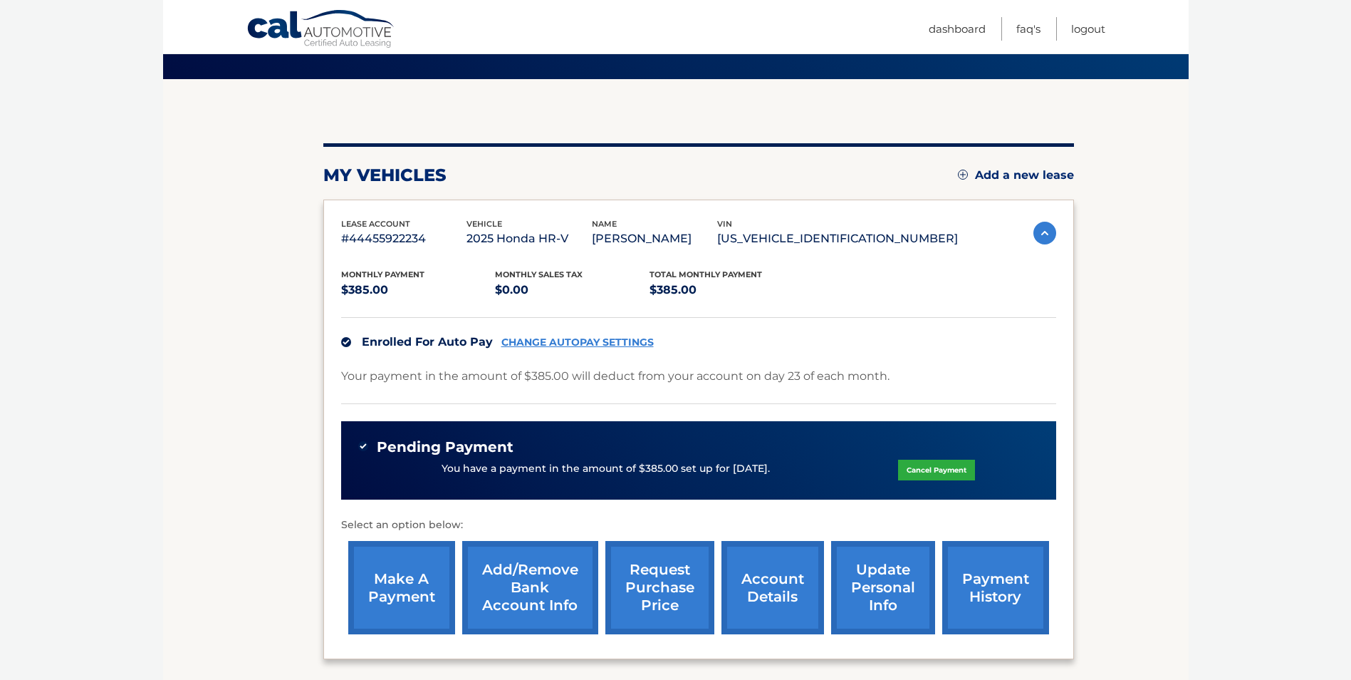
scroll to position [142, 0]
